Goal: Information Seeking & Learning: Find specific fact

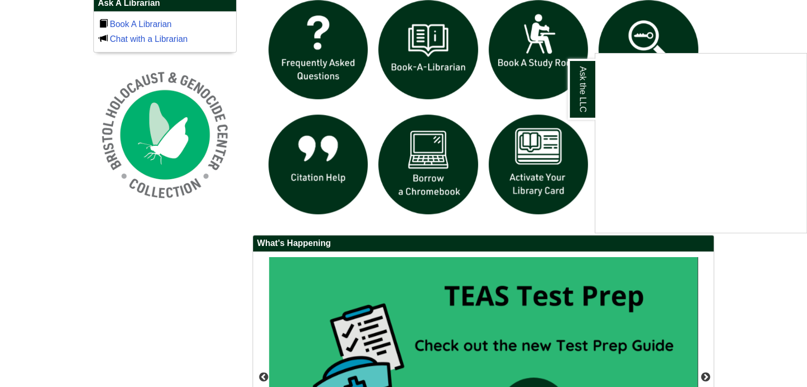
scroll to position [762, 0]
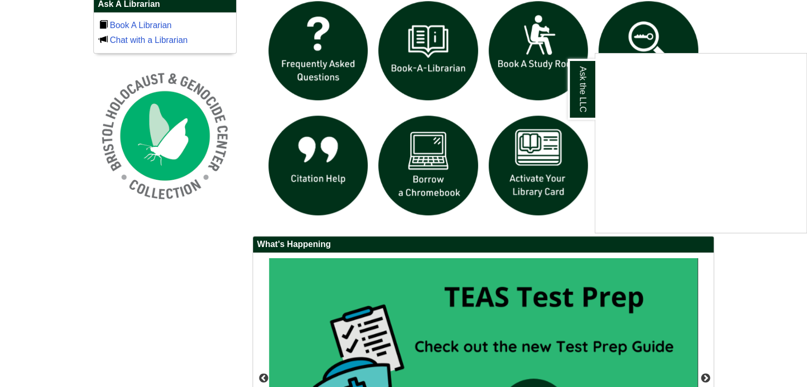
click at [756, 33] on div "Ask the LLC" at bounding box center [403, 193] width 807 height 387
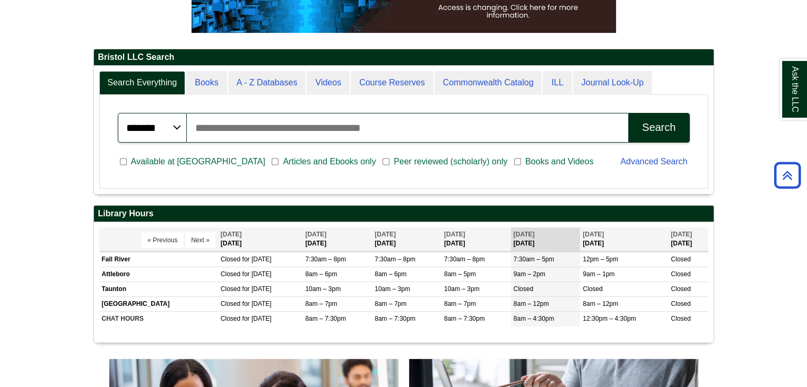
scroll to position [227, 0]
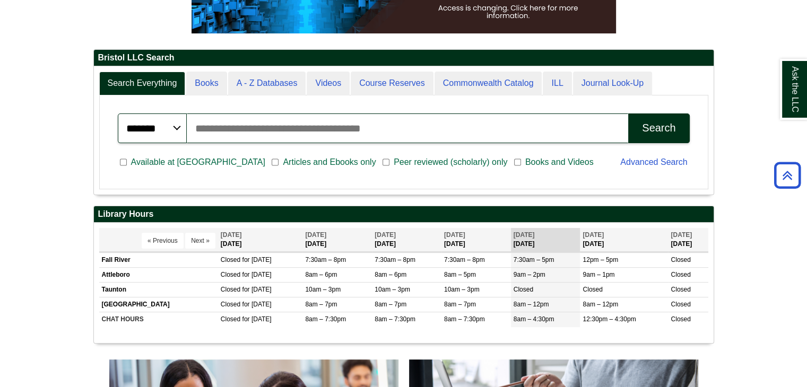
click at [262, 131] on input "Search articles, books, journals & more" at bounding box center [408, 129] width 442 height 30
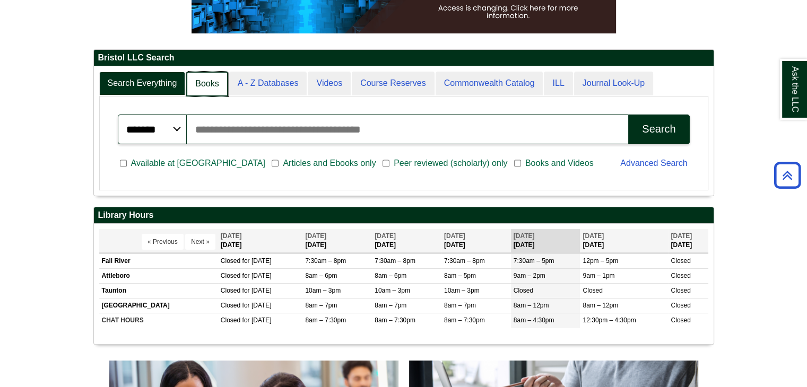
scroll to position [5, 5]
click at [209, 81] on link "Books" at bounding box center [206, 84] width 41 height 25
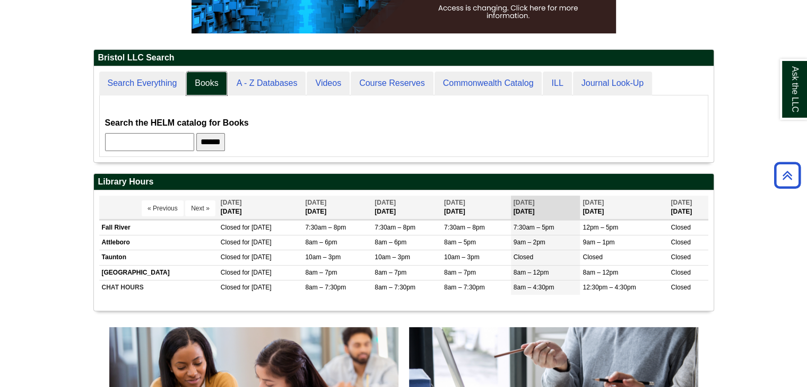
scroll to position [5, 5]
click at [163, 138] on input "text" at bounding box center [149, 142] width 89 height 18
paste input "**********"
type input "**********"
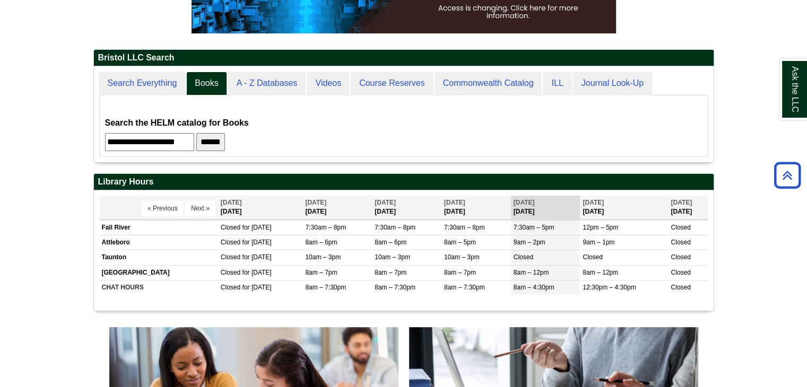
click at [225, 143] on input "******" at bounding box center [210, 142] width 29 height 18
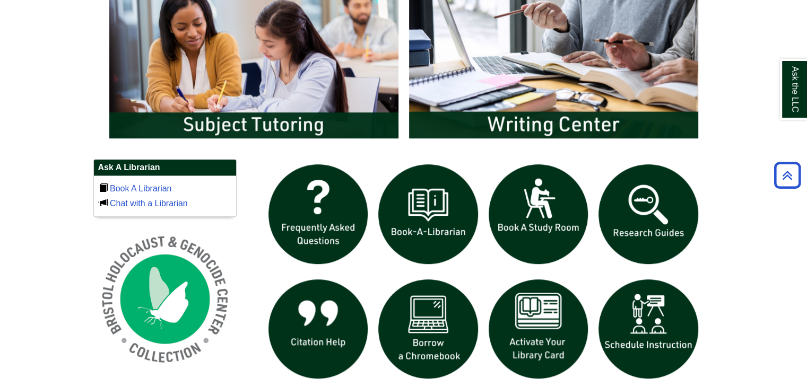
scroll to position [562, 0]
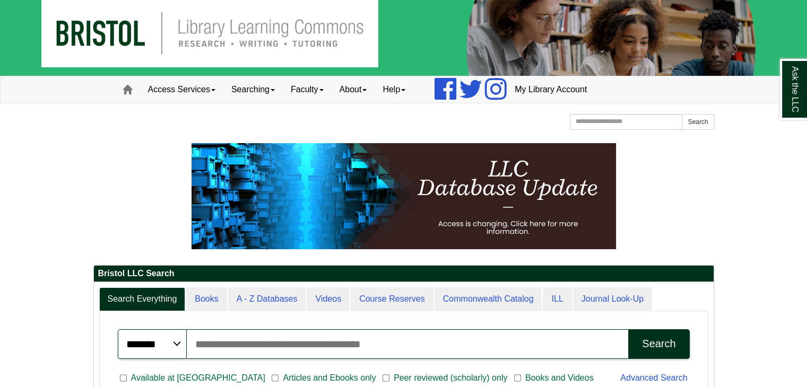
scroll to position [4, 0]
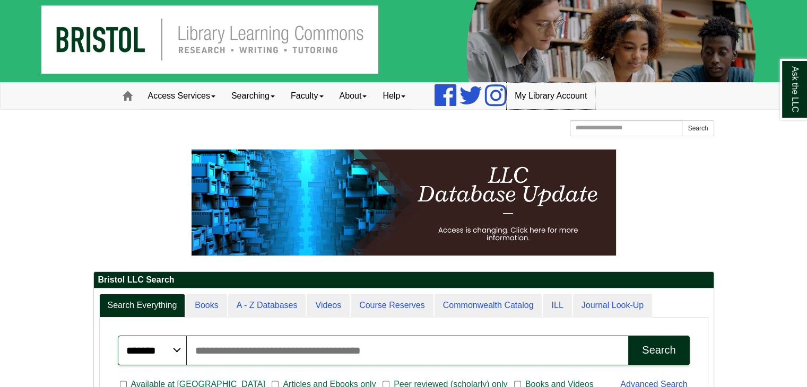
click at [590, 100] on link "My Library Account" at bounding box center [551, 96] width 88 height 27
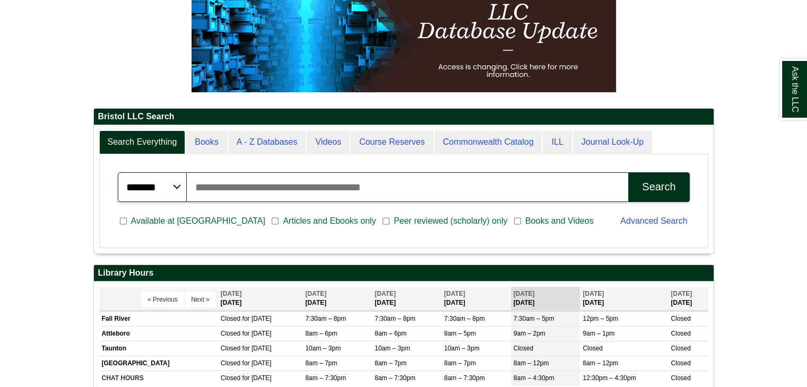
scroll to position [168, 0]
click at [253, 182] on input "Search articles, books, journals & more" at bounding box center [408, 187] width 442 height 30
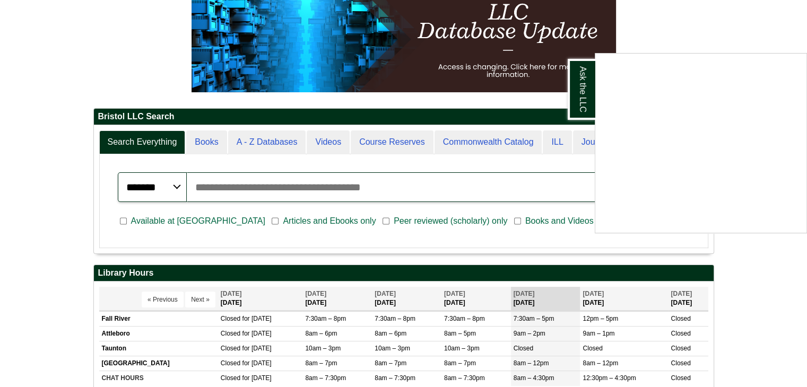
paste input "*********"
type input "*"
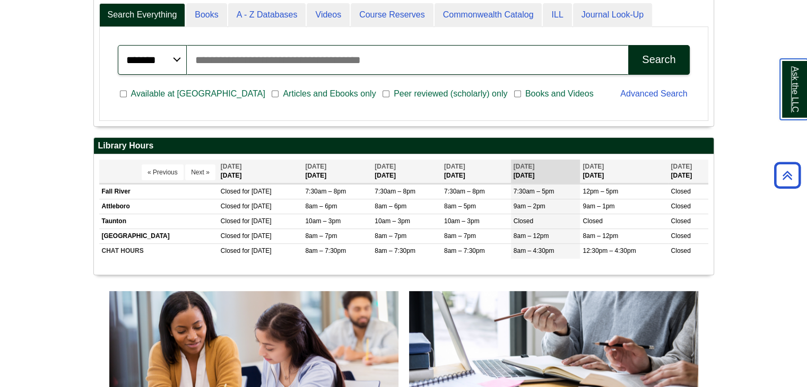
scroll to position [244, 0]
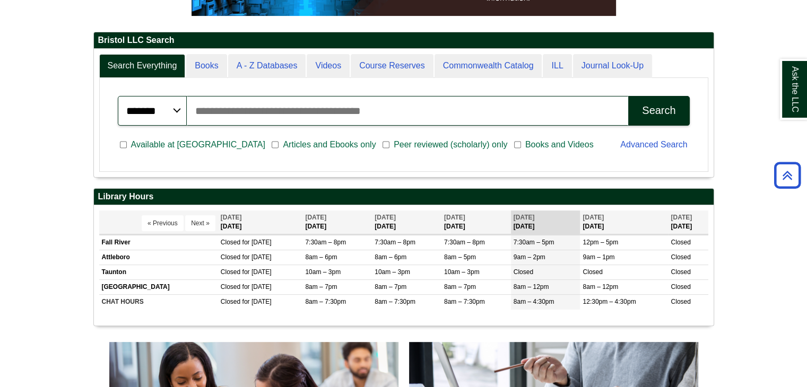
click at [401, 183] on div "Bristol LLC Search Search Everything Books A - Z Databases Videos Course Reserv…" at bounding box center [403, 110] width 621 height 157
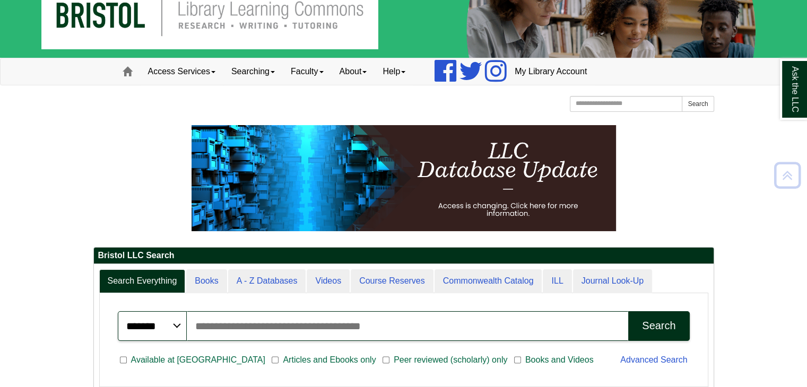
scroll to position [0, 0]
